Goal: Task Accomplishment & Management: Use online tool/utility

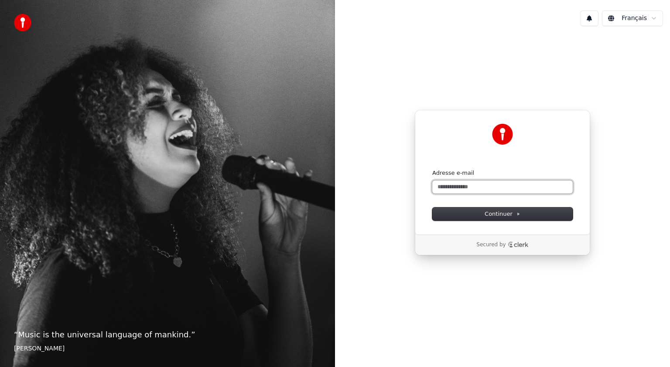
click at [456, 187] on input "Adresse e-mail" at bounding box center [502, 187] width 141 height 13
click at [503, 216] on span "Continuer" at bounding box center [503, 214] width 36 height 8
type input "**********"
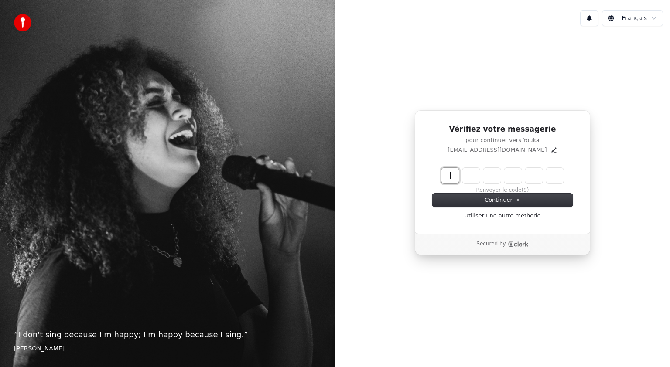
click at [453, 180] on input "Enter verification code" at bounding box center [512, 176] width 140 height 16
type input "******"
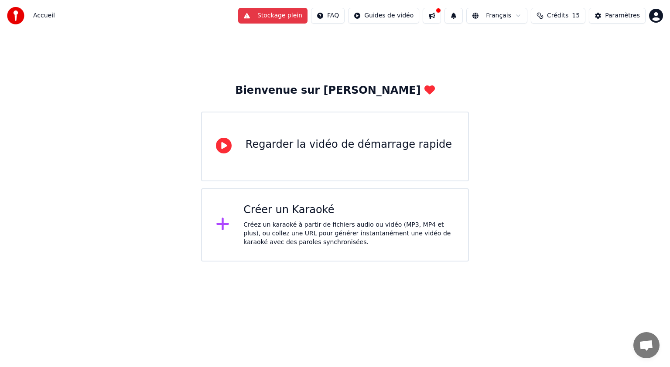
click at [552, 162] on div "Bienvenue sur Youka Regarder la vidéo de démarrage rapide Créer un Karaoké Crée…" at bounding box center [335, 146] width 670 height 230
click at [323, 149] on div "Regarder la vidéo de démarrage rapide" at bounding box center [349, 145] width 206 height 14
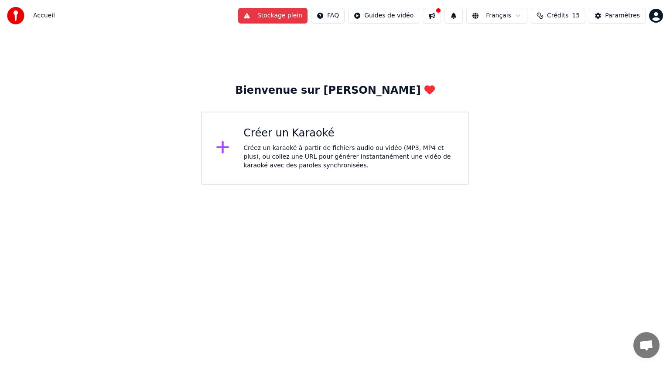
click at [353, 155] on div "Créez un karaoké à partir de fichiers audio ou vidéo (MP3, MP4 et plus), ou col…" at bounding box center [349, 157] width 211 height 26
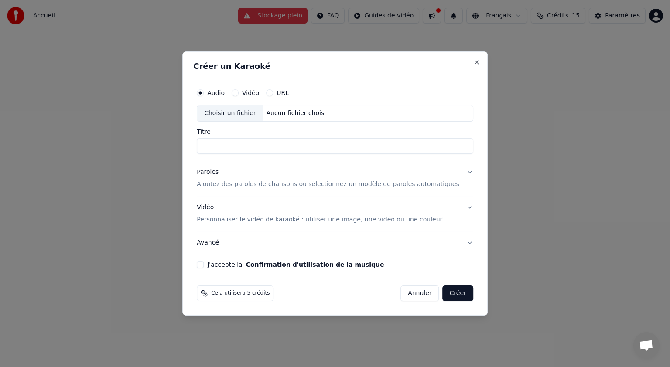
click at [244, 114] on div "Choisir un fichier" at bounding box center [229, 114] width 65 height 16
click at [204, 265] on button "J'accepte la Confirmation d'utilisation de la musique" at bounding box center [200, 264] width 7 height 7
click at [218, 244] on button "Avancé" at bounding box center [335, 243] width 277 height 23
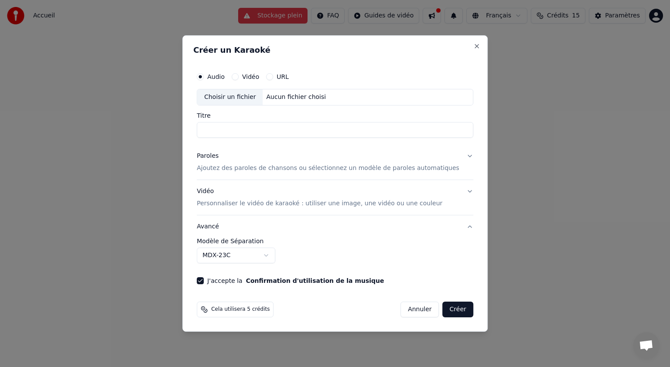
click at [279, 185] on body "**********" at bounding box center [335, 92] width 670 height 185
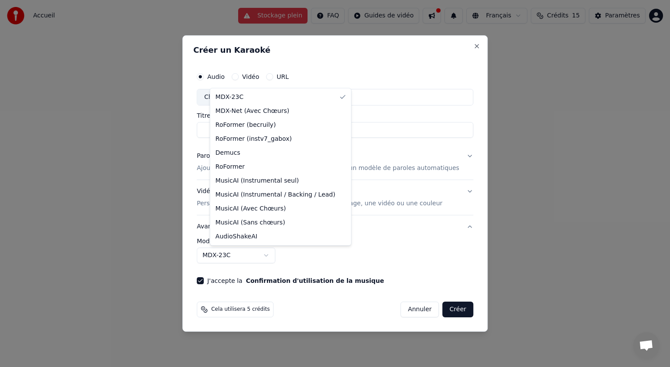
click at [279, 185] on body "**********" at bounding box center [335, 92] width 670 height 185
click at [366, 185] on body "**********" at bounding box center [335, 92] width 670 height 185
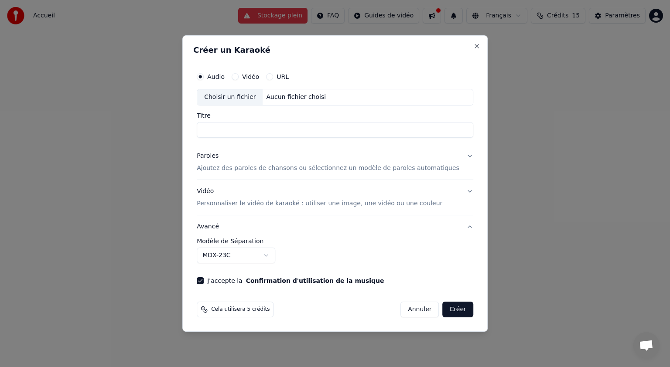
click at [223, 130] on input "Titre" at bounding box center [335, 130] width 277 height 16
click at [271, 131] on input "**********" at bounding box center [335, 130] width 277 height 16
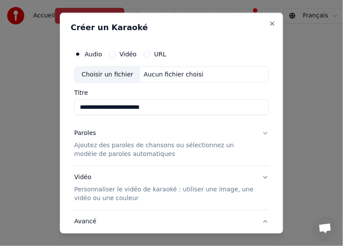
type input "**********"
click at [101, 73] on div "Choisir un fichier" at bounding box center [107, 74] width 65 height 16
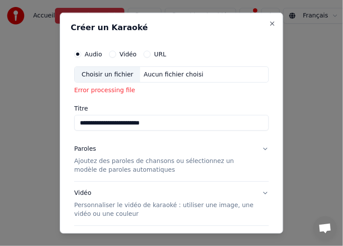
click at [146, 55] on button "URL" at bounding box center [147, 53] width 7 height 7
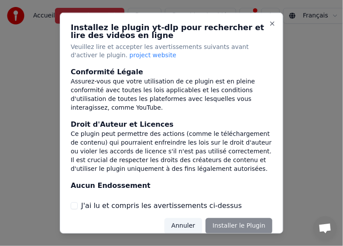
click at [235, 225] on div "Annuler Installer le Plugin" at bounding box center [219, 226] width 108 height 16
click at [239, 223] on div "Annuler Installer le Plugin" at bounding box center [219, 226] width 108 height 16
click at [215, 226] on div "Annuler Installer le Plugin" at bounding box center [219, 226] width 108 height 16
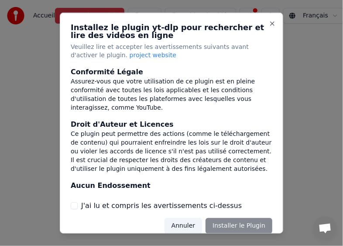
click at [216, 226] on div "Annuler Installer le Plugin" at bounding box center [219, 226] width 108 height 16
click at [269, 23] on button "Close" at bounding box center [272, 23] width 7 height 7
click at [269, 22] on button "Close" at bounding box center [272, 23] width 7 height 7
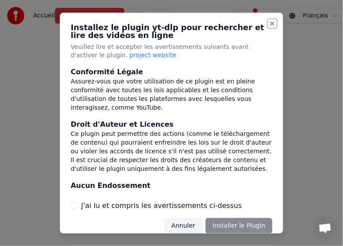
click at [269, 22] on button "Close" at bounding box center [272, 23] width 7 height 7
click at [183, 223] on button "Annuler" at bounding box center [184, 226] width 38 height 16
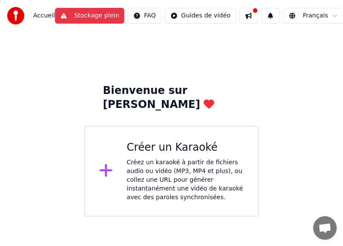
click at [84, 17] on button "Stockage plein" at bounding box center [89, 16] width 69 height 16
click at [89, 16] on button "Stockage plein" at bounding box center [89, 16] width 69 height 16
click at [73, 16] on button "Stockage plein" at bounding box center [89, 16] width 69 height 16
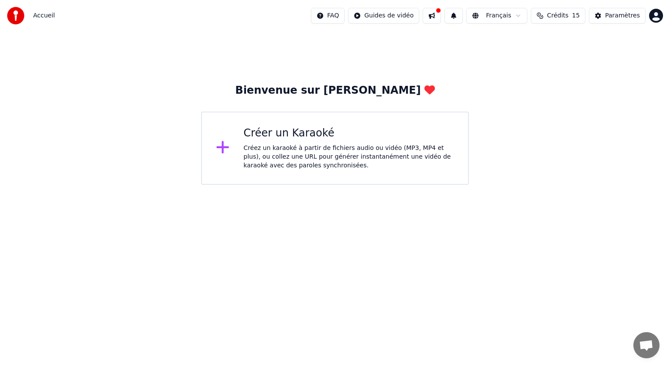
click at [303, 160] on div "Créez un karaoké à partir de fichiers audio ou vidéo (MP3, MP4 et plus), ou col…" at bounding box center [349, 157] width 211 height 26
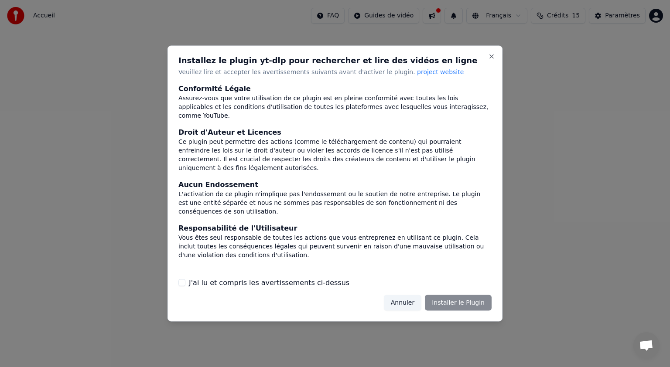
click at [182, 281] on button "J'ai lu et compris les avertissements ci-dessus" at bounding box center [181, 282] width 7 height 7
click at [463, 305] on button "Installer le Plugin" at bounding box center [458, 303] width 67 height 16
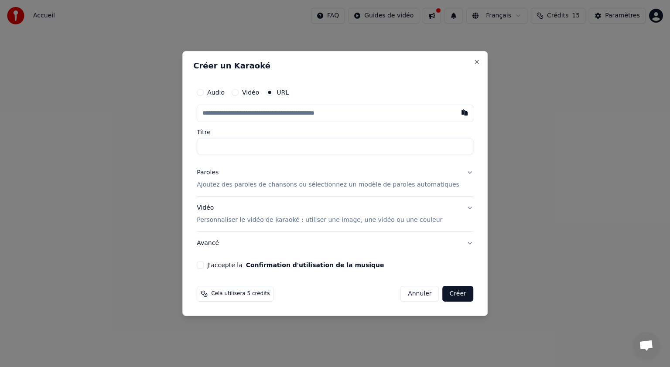
click at [204, 94] on button "Audio" at bounding box center [200, 92] width 7 height 7
click at [273, 93] on button "URL" at bounding box center [269, 92] width 7 height 7
click at [227, 113] on input "text" at bounding box center [335, 113] width 277 height 17
click at [222, 114] on input "text" at bounding box center [335, 113] width 277 height 17
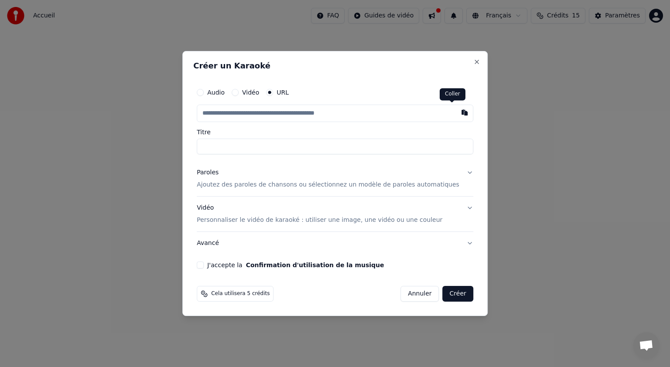
click at [456, 113] on button "button" at bounding box center [464, 113] width 17 height 16
type input "**********"
click at [204, 266] on button "J'accepte la Confirmation d'utilisation de la musique" at bounding box center [200, 265] width 7 height 7
click at [452, 294] on button "Créer" at bounding box center [458, 294] width 31 height 16
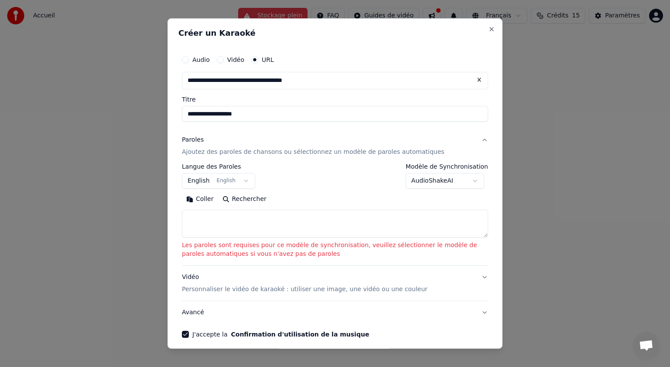
click at [241, 182] on button "English English" at bounding box center [218, 181] width 73 height 16
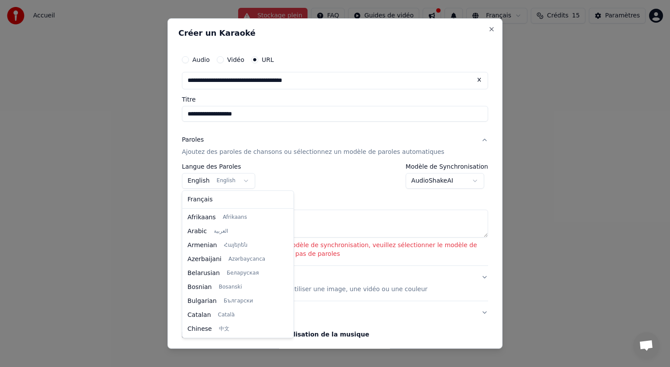
scroll to position [70, 0]
select select "**"
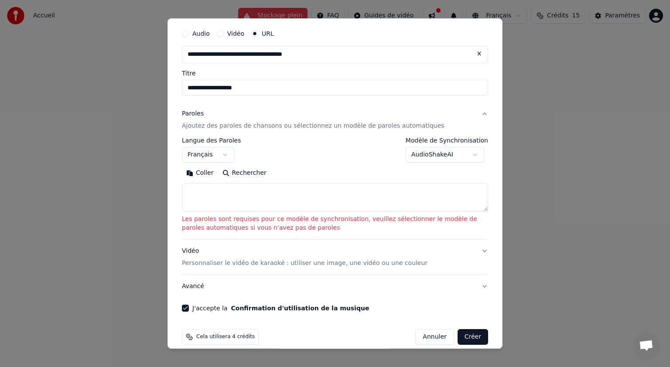
scroll to position [26, 0]
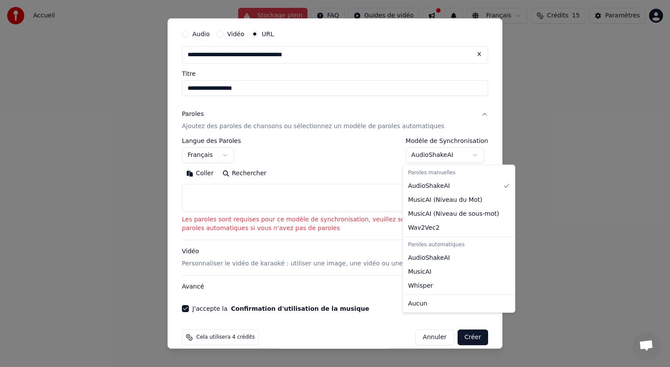
click at [472, 155] on body "**********" at bounding box center [335, 92] width 670 height 185
select select "**********"
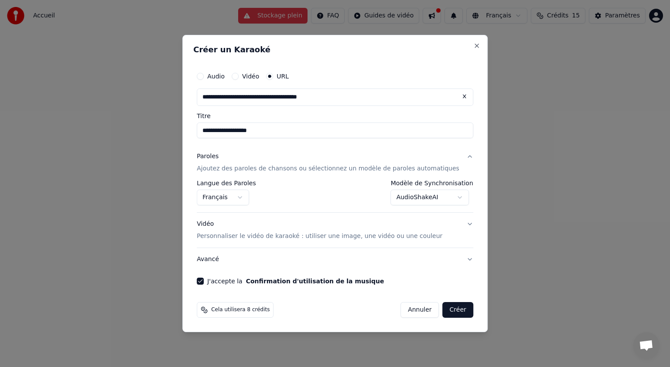
scroll to position [0, 0]
click at [451, 312] on button "Créer" at bounding box center [458, 310] width 31 height 16
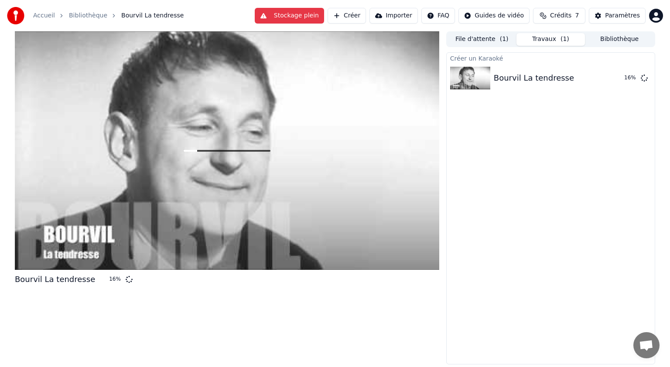
click at [310, 17] on button "Stockage plein" at bounding box center [289, 16] width 69 height 16
click at [307, 17] on button "Stockage plein" at bounding box center [289, 16] width 69 height 16
click at [302, 17] on button "Stockage plein" at bounding box center [289, 16] width 69 height 16
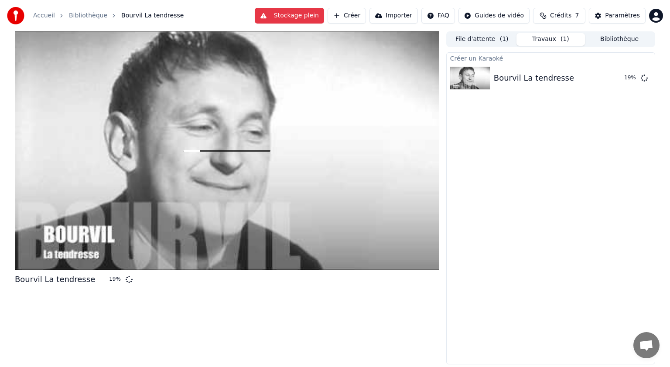
click at [302, 17] on button "Stockage plein" at bounding box center [289, 16] width 69 height 16
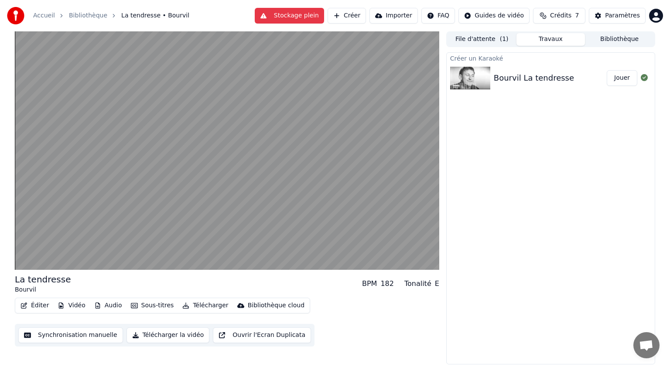
click at [623, 79] on button "Jouer" at bounding box center [622, 78] width 31 height 16
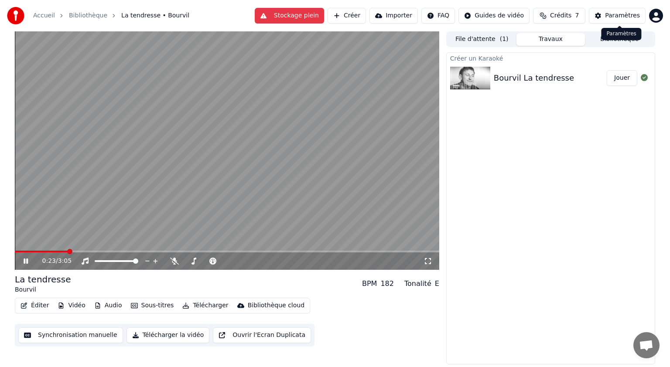
click at [626, 14] on div "Paramètres" at bounding box center [622, 15] width 35 height 9
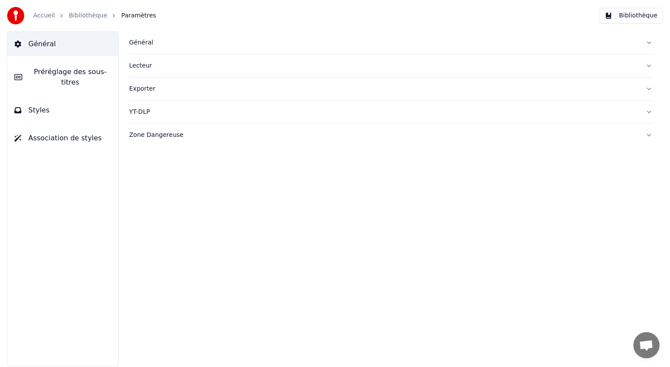
click at [79, 17] on link "Bibliothèque" at bounding box center [88, 15] width 38 height 9
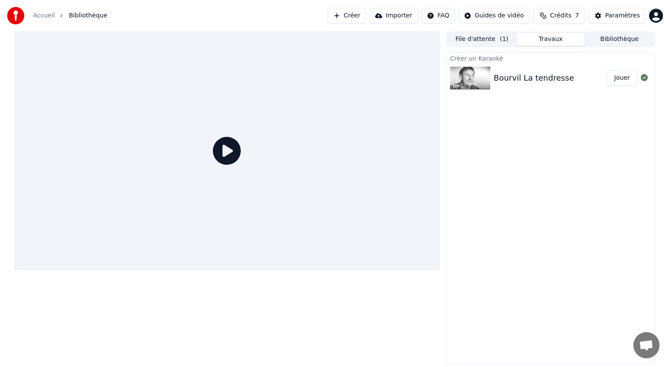
click at [556, 41] on button "Travaux" at bounding box center [551, 39] width 69 height 13
click at [618, 41] on button "Bibliothèque" at bounding box center [619, 39] width 69 height 13
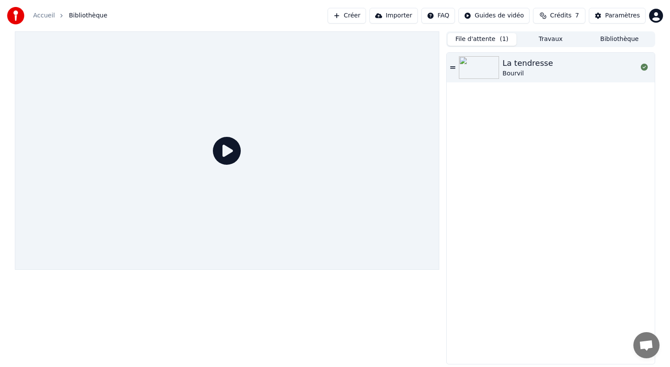
click at [481, 39] on button "File d'attente ( 1 )" at bounding box center [482, 39] width 69 height 13
click at [491, 66] on img at bounding box center [479, 67] width 40 height 23
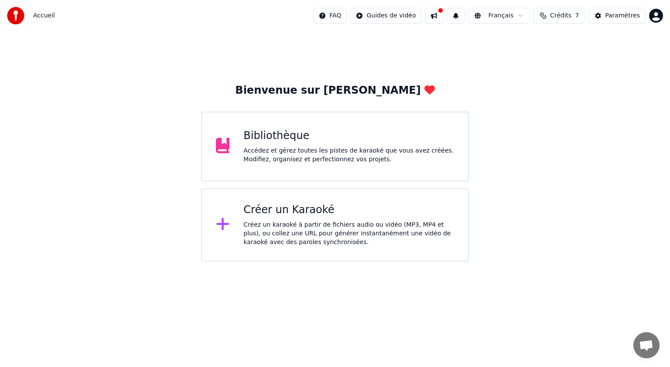
click at [332, 160] on div "Accédez et gérez toutes les pistes de karaoké que vous avez créées. Modifiez, o…" at bounding box center [349, 155] width 211 height 17
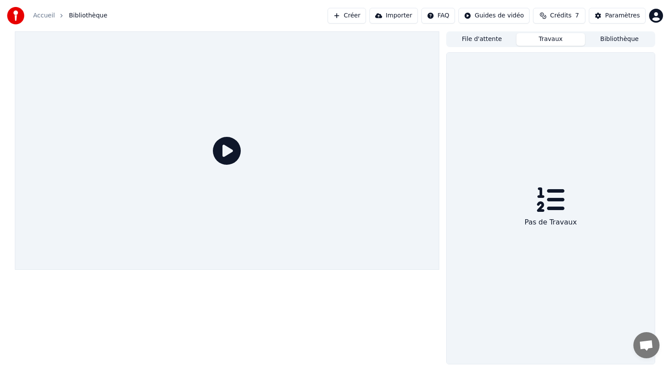
click at [556, 41] on button "Travaux" at bounding box center [551, 39] width 69 height 13
click at [552, 41] on button "Travaux" at bounding box center [551, 39] width 69 height 13
click at [625, 40] on button "Bibliothèque" at bounding box center [619, 39] width 69 height 13
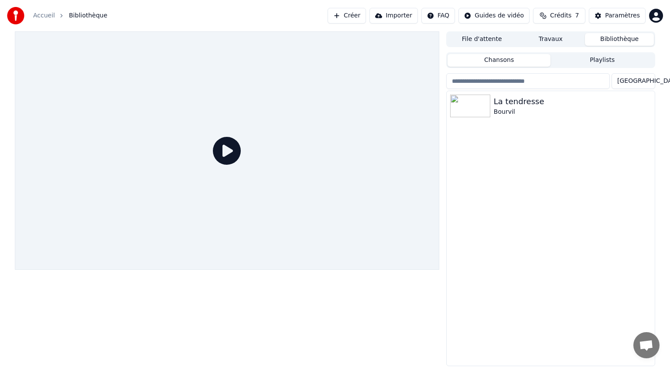
click at [601, 61] on button "Playlists" at bounding box center [602, 60] width 103 height 13
click at [490, 58] on button "Chansons" at bounding box center [499, 60] width 103 height 13
click at [484, 39] on button "File d'attente" at bounding box center [482, 39] width 69 height 13
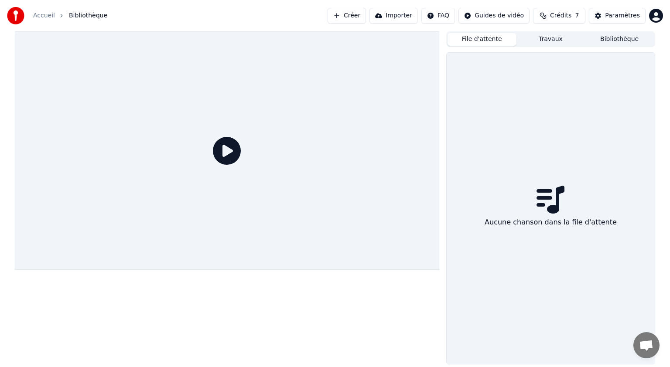
click at [557, 40] on button "Travaux" at bounding box center [551, 39] width 69 height 13
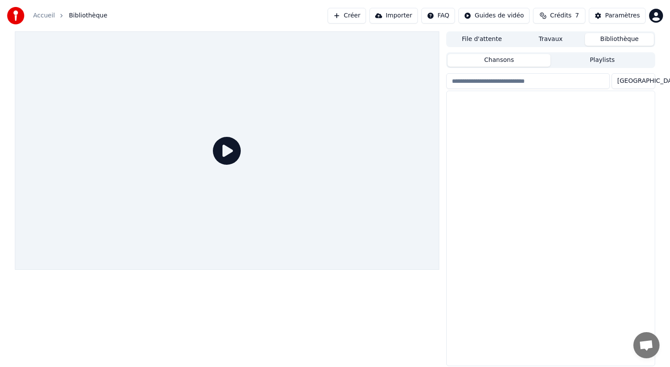
click at [610, 39] on button "Bibliothèque" at bounding box center [619, 39] width 69 height 13
click at [364, 14] on button "Créer" at bounding box center [347, 16] width 38 height 16
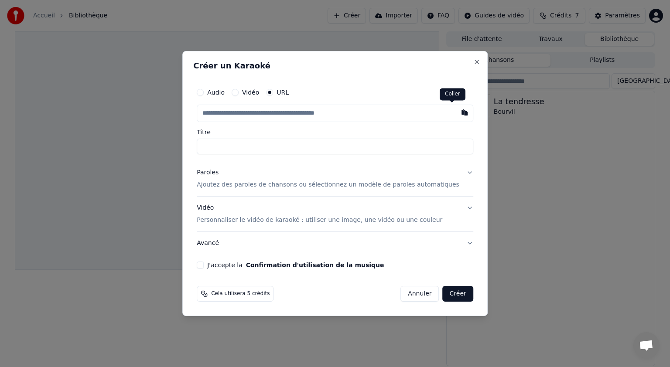
click at [456, 113] on button "button" at bounding box center [464, 113] width 17 height 16
type input "**********"
click at [237, 189] on p "Ajoutez des paroles de chansons ou sélectionnez un modèle de paroles automatiqu…" at bounding box center [328, 185] width 263 height 9
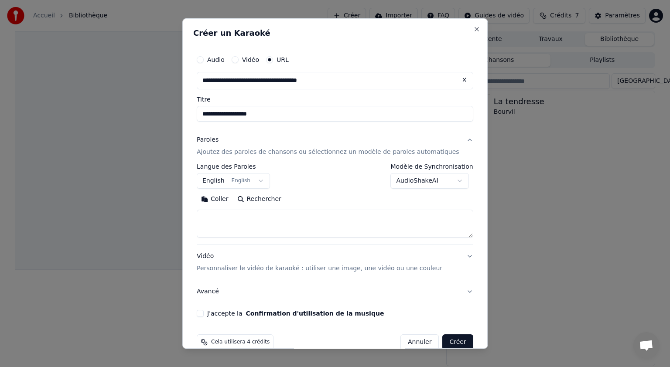
click at [265, 181] on button "English English" at bounding box center [233, 181] width 73 height 16
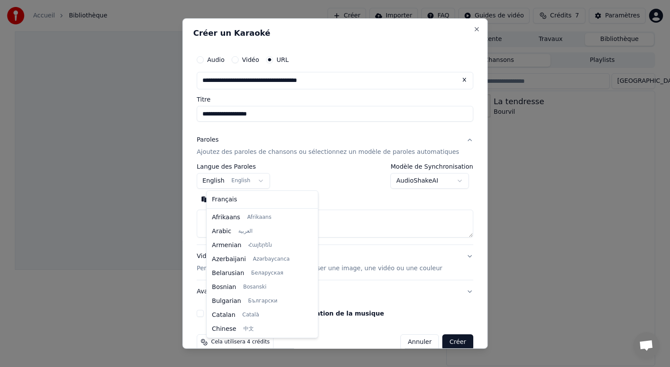
scroll to position [70, 0]
select select "**"
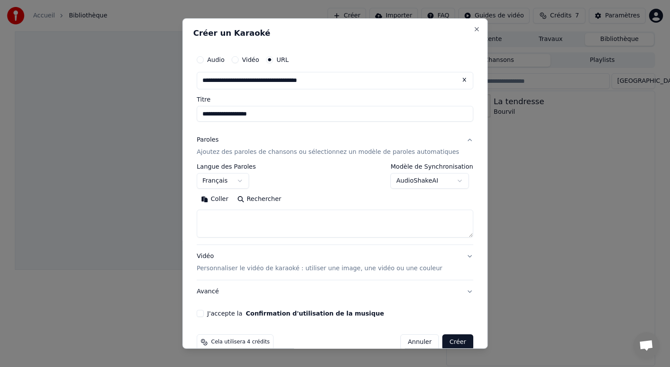
click at [231, 220] on textarea at bounding box center [335, 224] width 277 height 28
type textarea "*******"
click at [318, 201] on button "Développer" at bounding box center [317, 199] width 54 height 14
click at [242, 220] on textarea "*******" at bounding box center [322, 224] width 251 height 28
click at [204, 312] on button "J'accepte la Confirmation d'utilisation de la musique" at bounding box center [200, 313] width 7 height 7
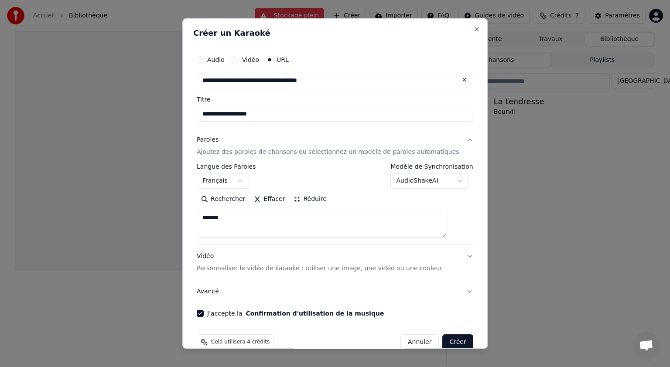
click at [450, 343] on button "Créer" at bounding box center [458, 343] width 31 height 16
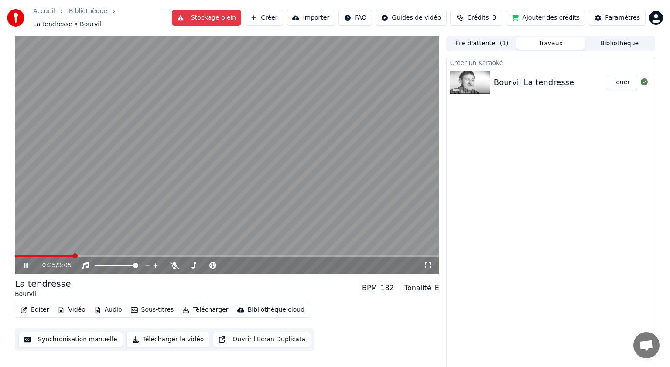
click at [283, 17] on button "Créer" at bounding box center [264, 18] width 38 height 16
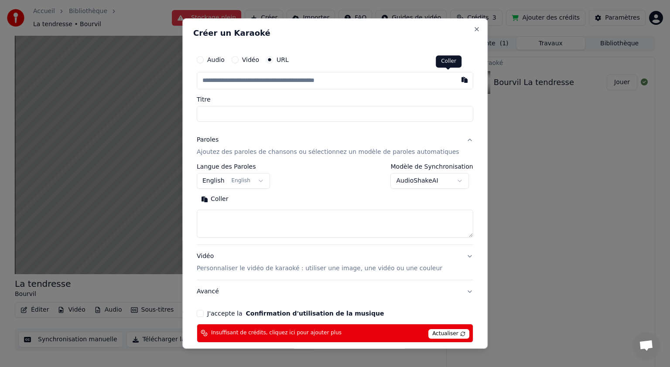
click at [456, 80] on button "button" at bounding box center [464, 80] width 17 height 16
type input "**********"
click at [231, 152] on p "Ajoutez des paroles de chansons ou sélectionnez un modèle de paroles automatiqu…" at bounding box center [328, 152] width 263 height 9
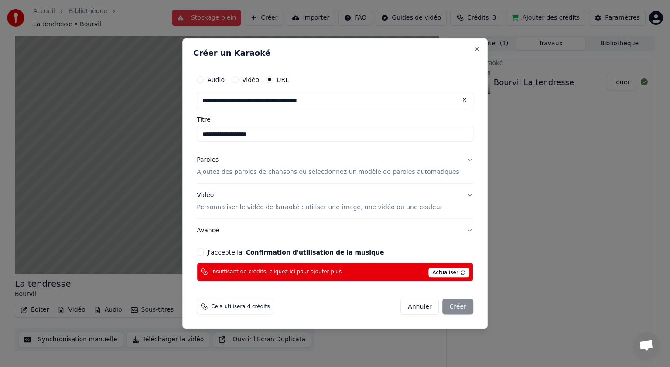
click at [240, 174] on p "Ajoutez des paroles de chansons ou sélectionnez un modèle de paroles automatiqu…" at bounding box center [328, 172] width 263 height 9
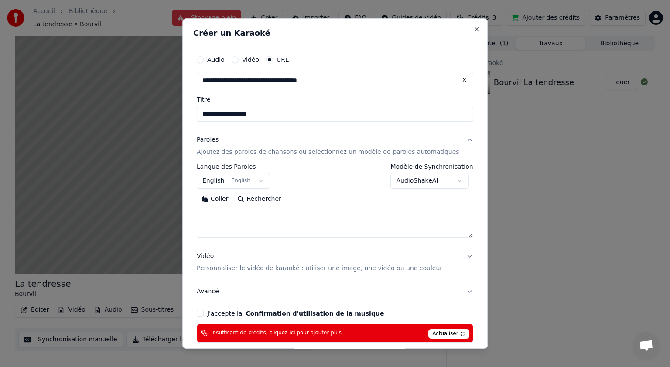
click at [436, 332] on span "Actualiser" at bounding box center [449, 334] width 41 height 10
click at [204, 315] on button "J'accepte la Confirmation d'utilisation de la musique" at bounding box center [200, 313] width 7 height 7
click at [437, 335] on span "Actualiser" at bounding box center [449, 334] width 41 height 10
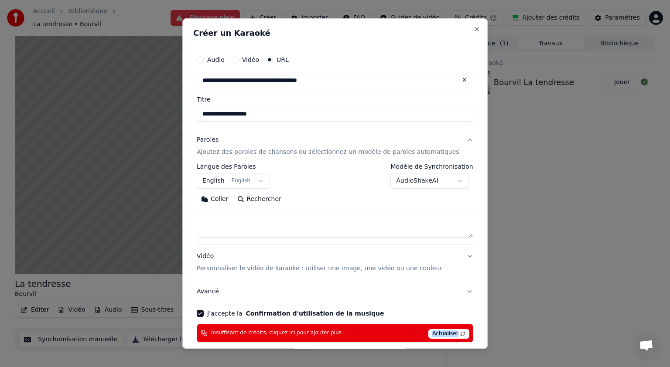
click at [437, 335] on span "Actualiser" at bounding box center [449, 334] width 41 height 10
click at [446, 332] on span "Actualiser" at bounding box center [449, 334] width 41 height 10
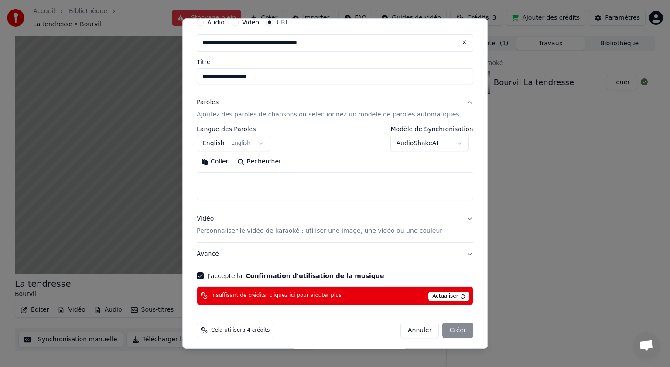
scroll to position [41, 0]
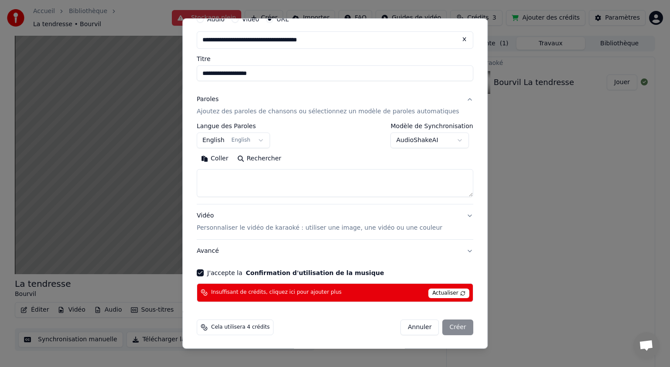
click at [429, 292] on span "Actualiser" at bounding box center [449, 294] width 41 height 10
click at [333, 293] on span "Insuffisant de crédits, cliquez ici pour ajouter plus" at bounding box center [276, 293] width 130 height 7
click at [401, 326] on button "Annuler" at bounding box center [420, 328] width 38 height 16
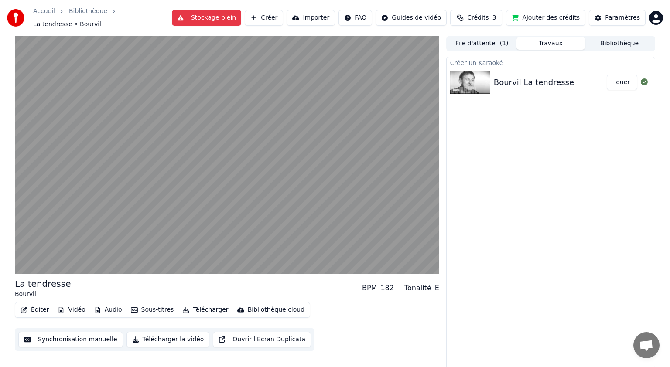
click at [563, 15] on button "Ajouter des crédits" at bounding box center [545, 18] width 79 height 16
